Goal: Task Accomplishment & Management: Manage account settings

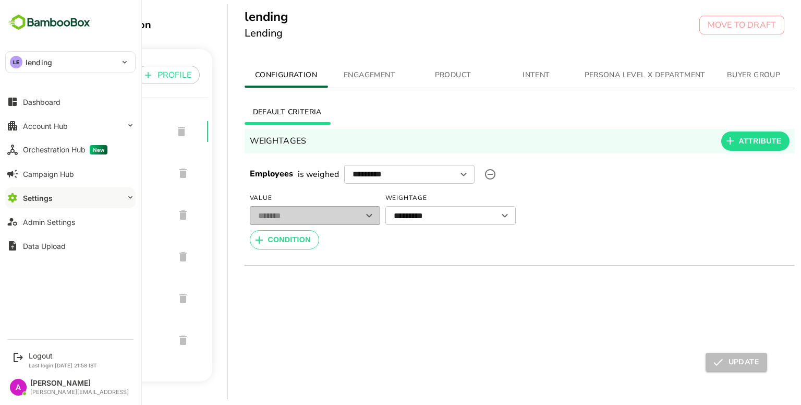
click at [61, 218] on div "Admin Settings" at bounding box center [49, 222] width 52 height 9
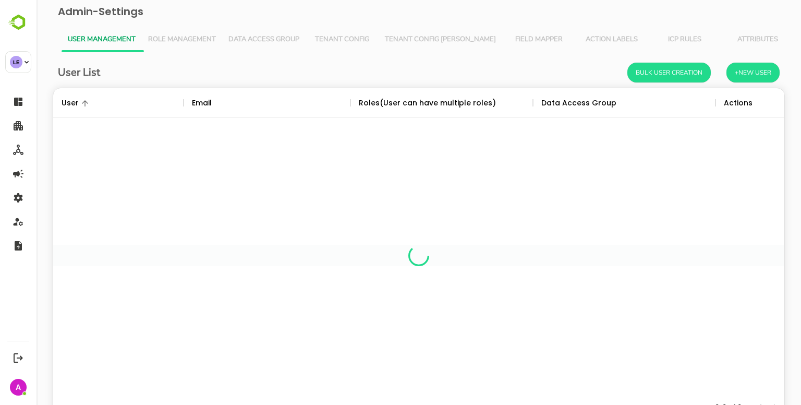
scroll to position [298, 716]
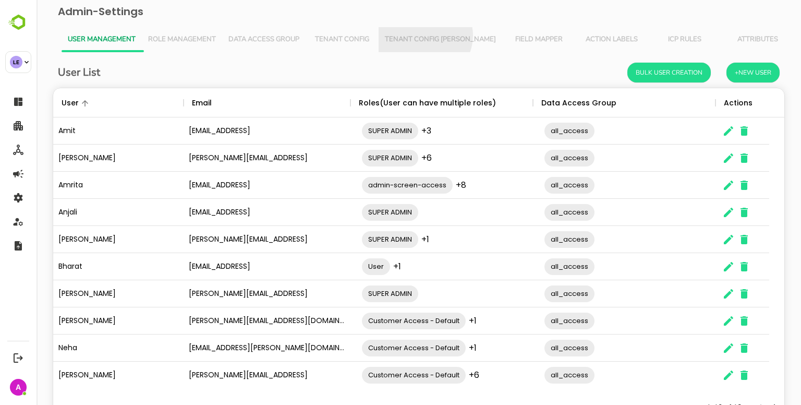
click at [424, 35] on span "Tenant Config [PERSON_NAME]" at bounding box center [440, 39] width 111 height 8
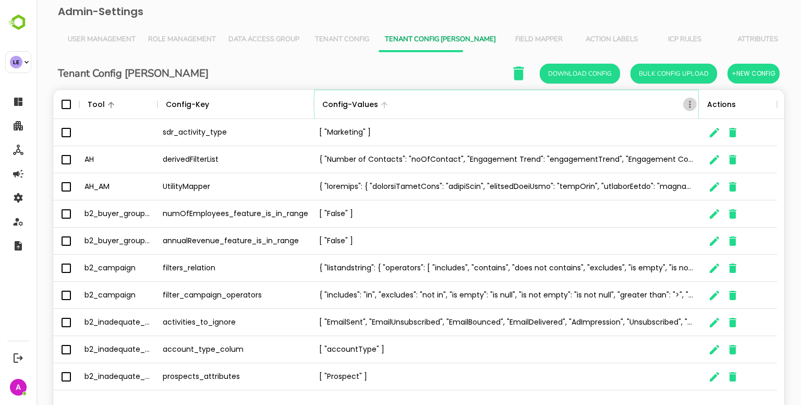
click at [688, 106] on icon "Menu" at bounding box center [690, 104] width 10 height 10
click at [653, 172] on li "Filter" at bounding box center [661, 180] width 72 height 19
select select "*********"
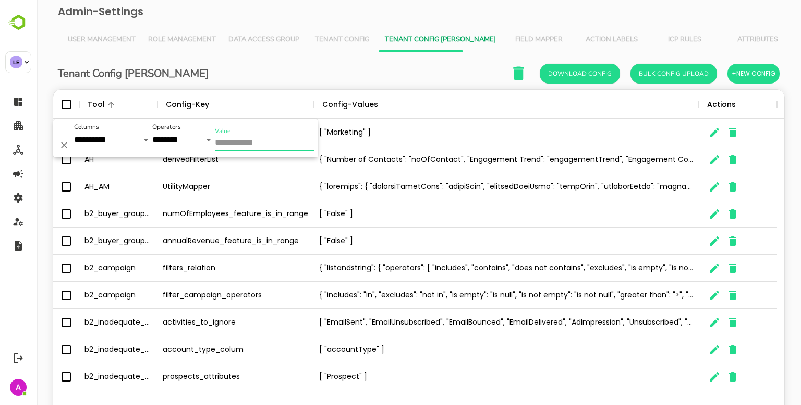
click at [282, 146] on input "Value" at bounding box center [264, 143] width 99 height 15
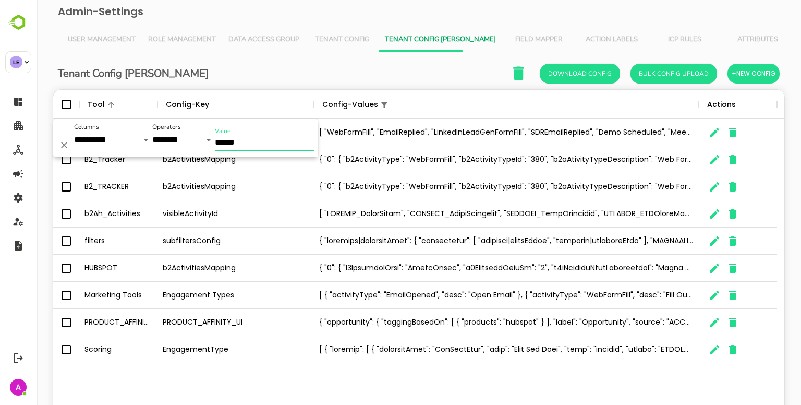
scroll to position [44, 0]
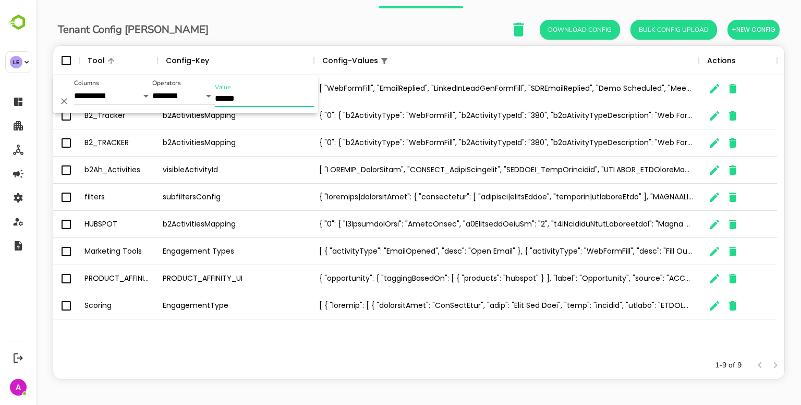
type input "******"
click at [715, 278] on icon "The User Data" at bounding box center [714, 278] width 9 height 9
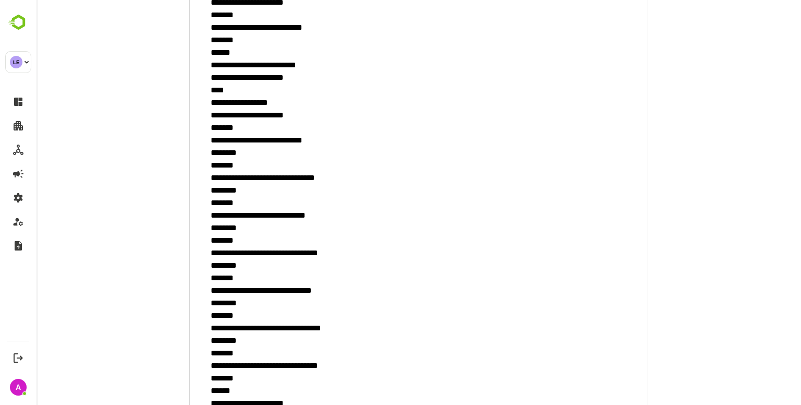
scroll to position [0, 0]
